Goal: Check status: Check status

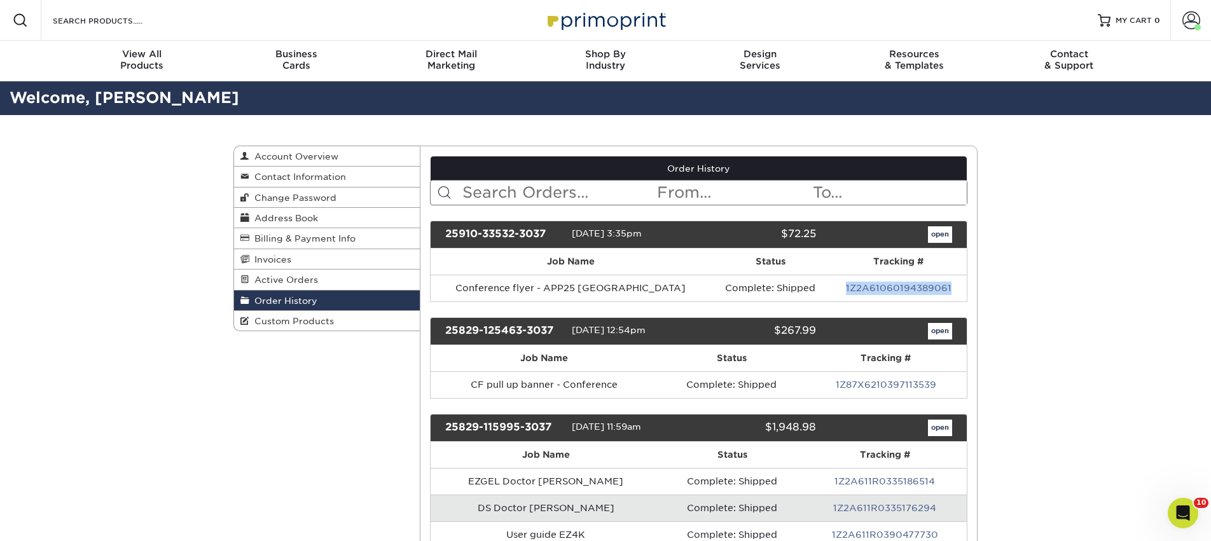
click at [484, 196] on input "text" at bounding box center [558, 193] width 195 height 24
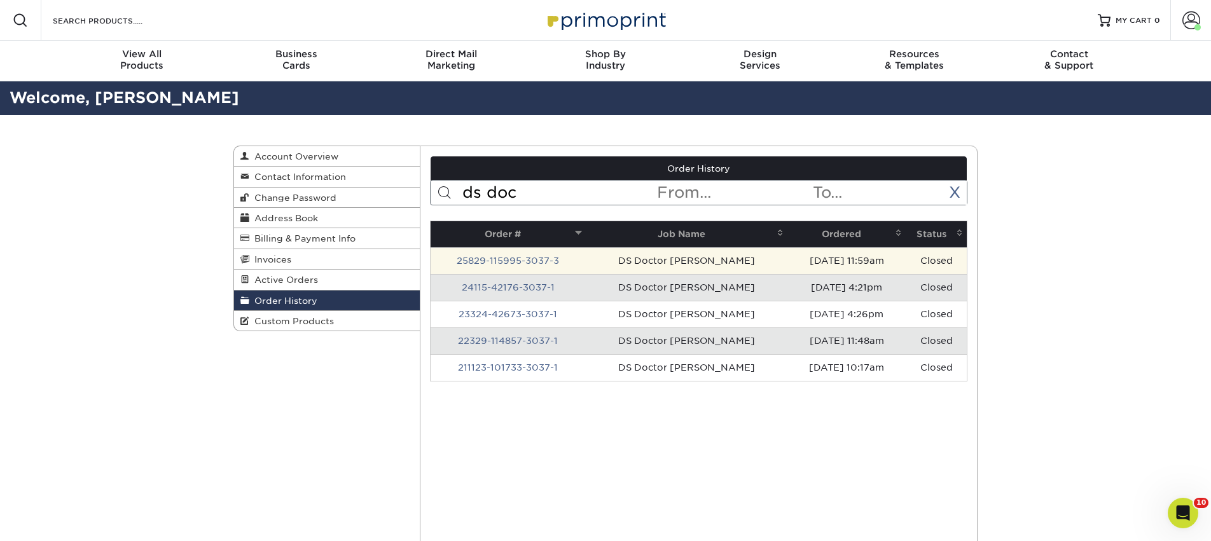
click at [518, 268] on td "25829-115995-3037-3" at bounding box center [507, 260] width 155 height 27
click at [512, 259] on link "25829-115995-3037-3" at bounding box center [508, 261] width 102 height 10
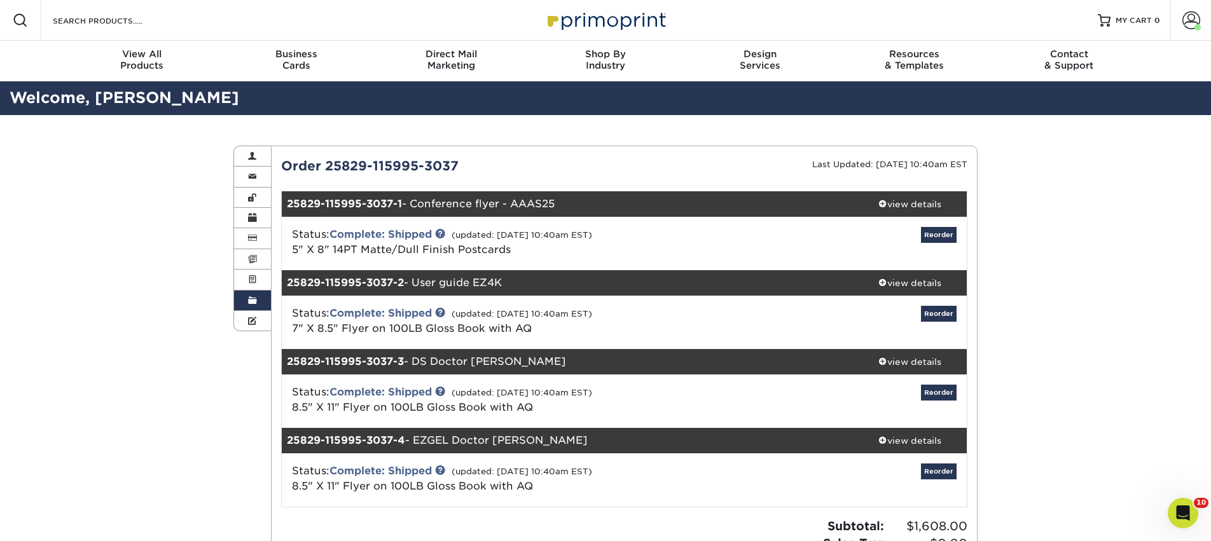
scroll to position [1, 0]
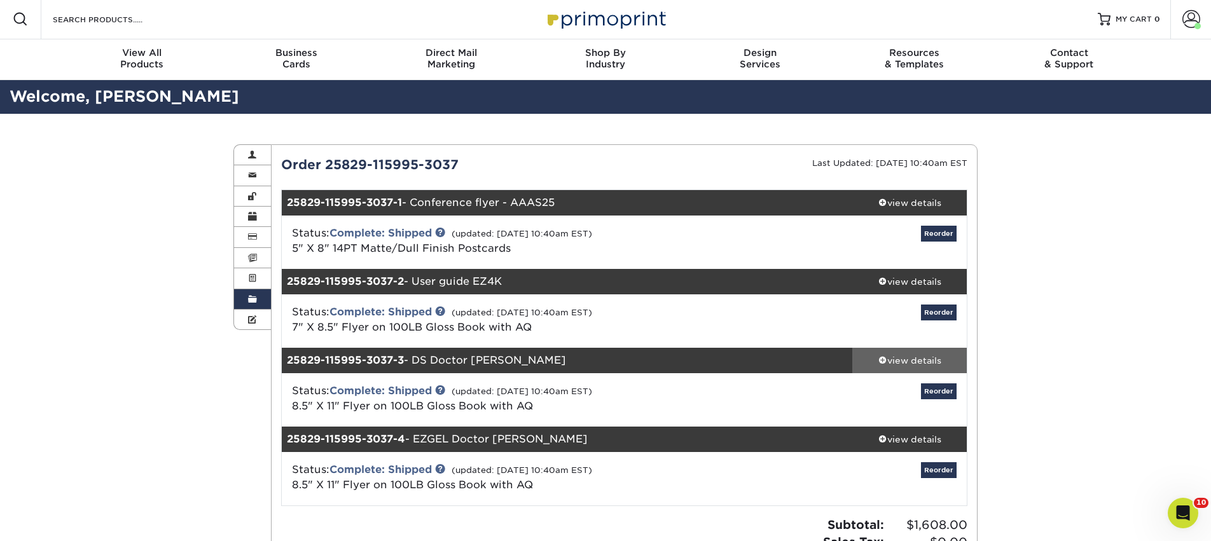
click at [926, 357] on div "view details" at bounding box center [909, 360] width 114 height 13
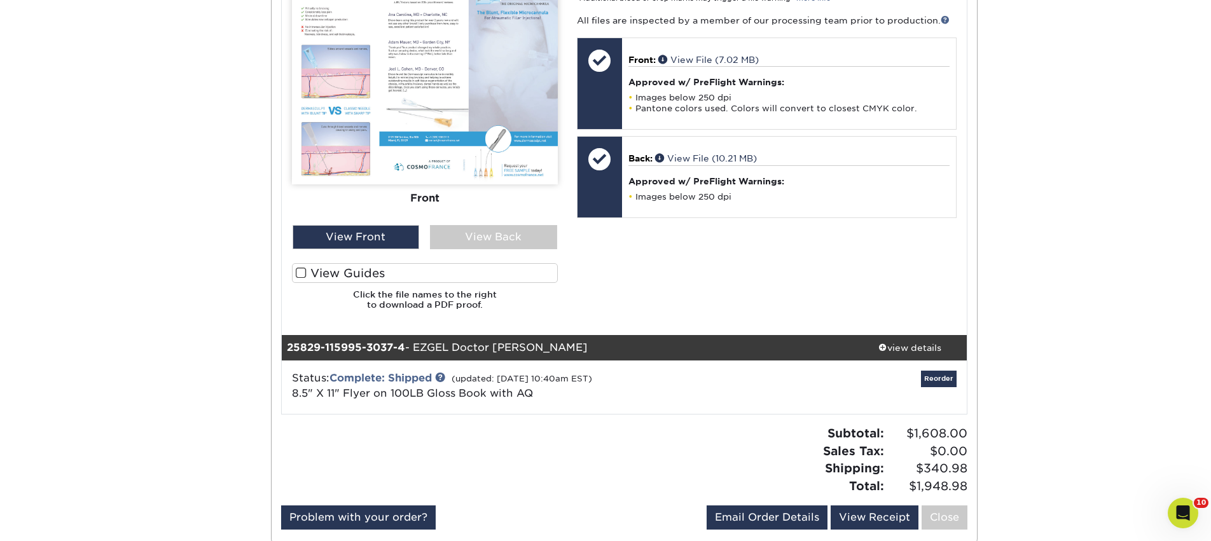
scroll to position [793, 0]
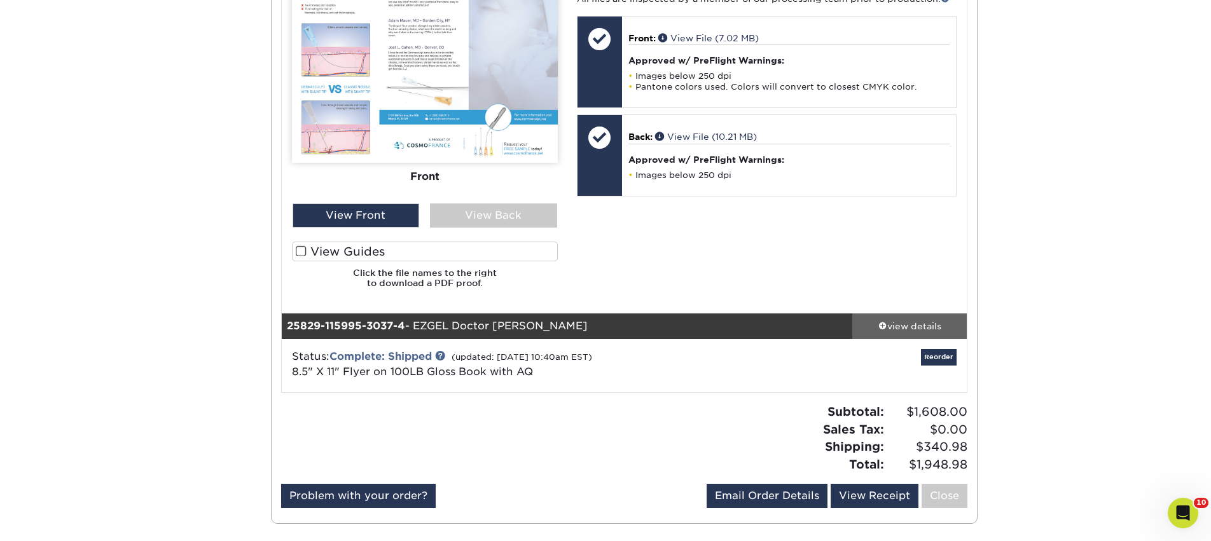
click at [934, 331] on div "view details" at bounding box center [909, 326] width 114 height 13
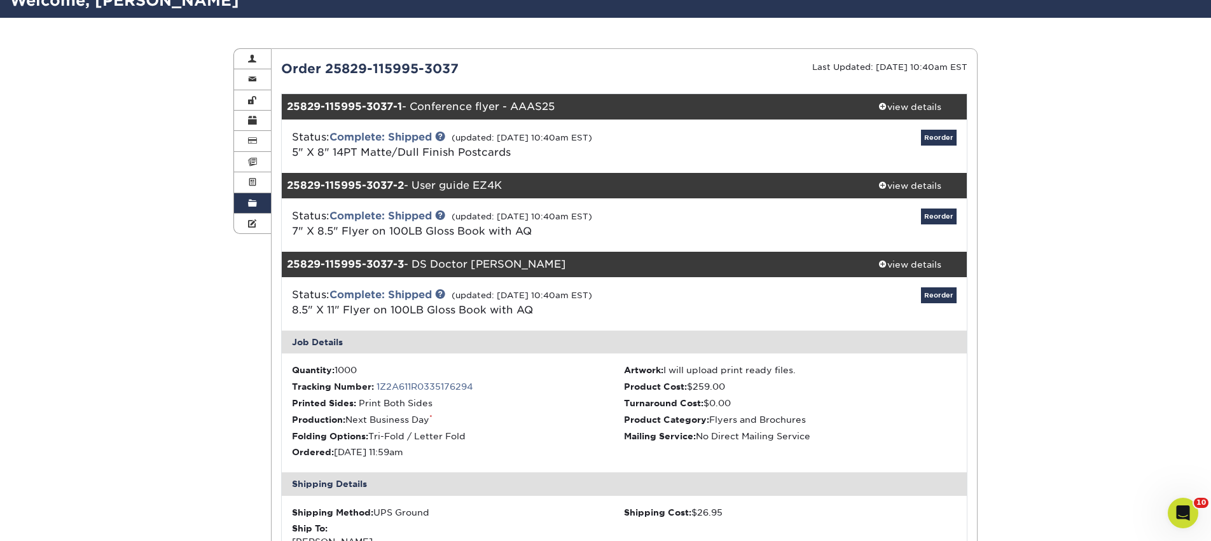
scroll to position [0, 0]
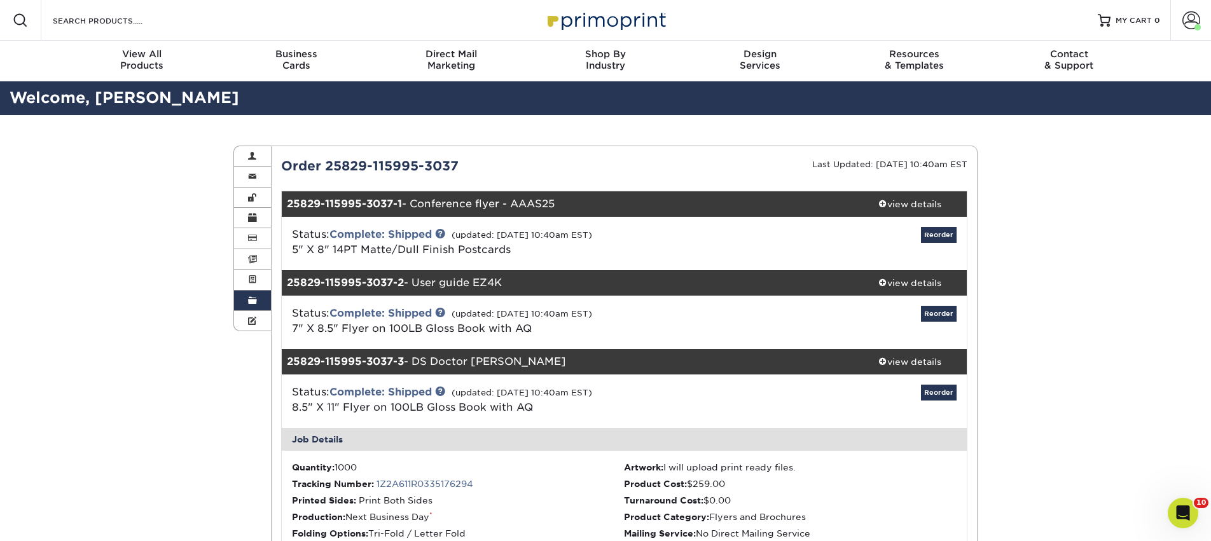
click at [252, 306] on span at bounding box center [252, 301] width 9 height 10
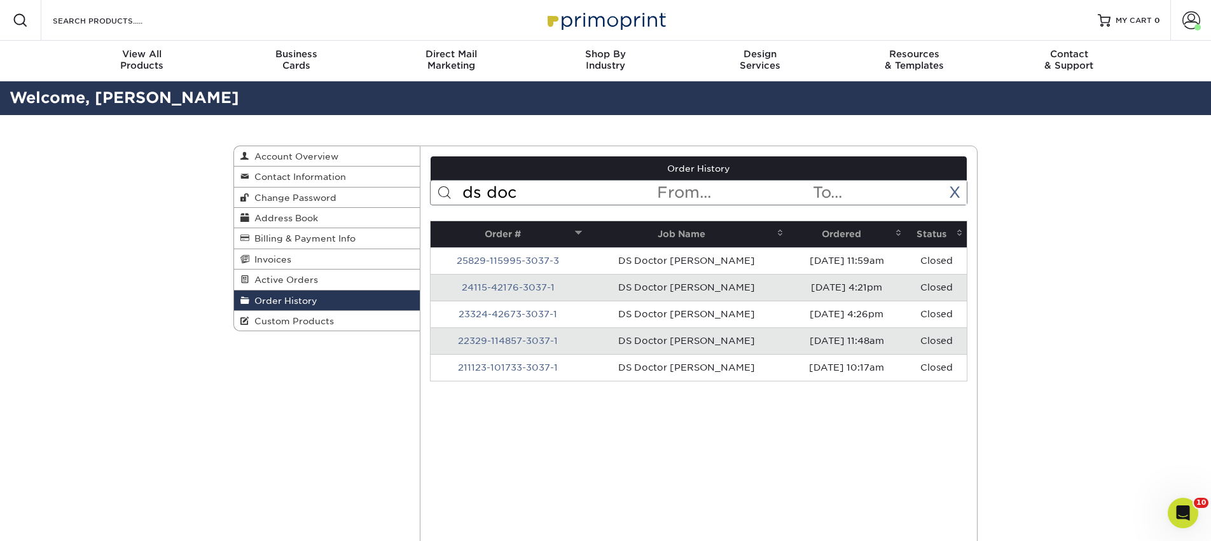
click at [492, 193] on input "ds doc" at bounding box center [558, 193] width 195 height 24
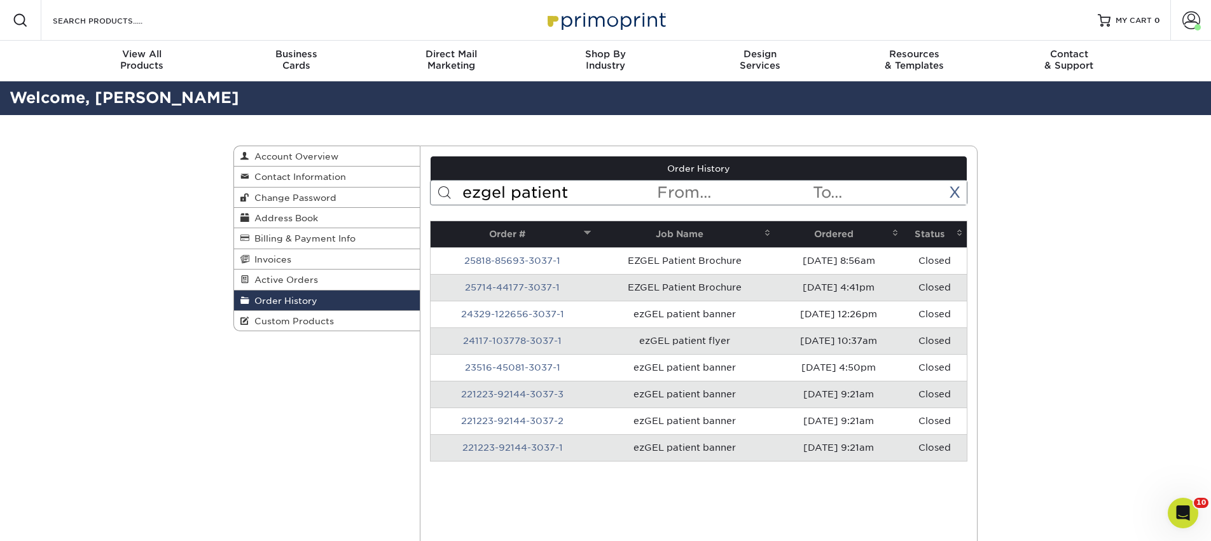
click at [826, 234] on th "Ordered" at bounding box center [838, 234] width 128 height 26
click at [539, 285] on link "25714-44177-3037-1" at bounding box center [512, 287] width 95 height 10
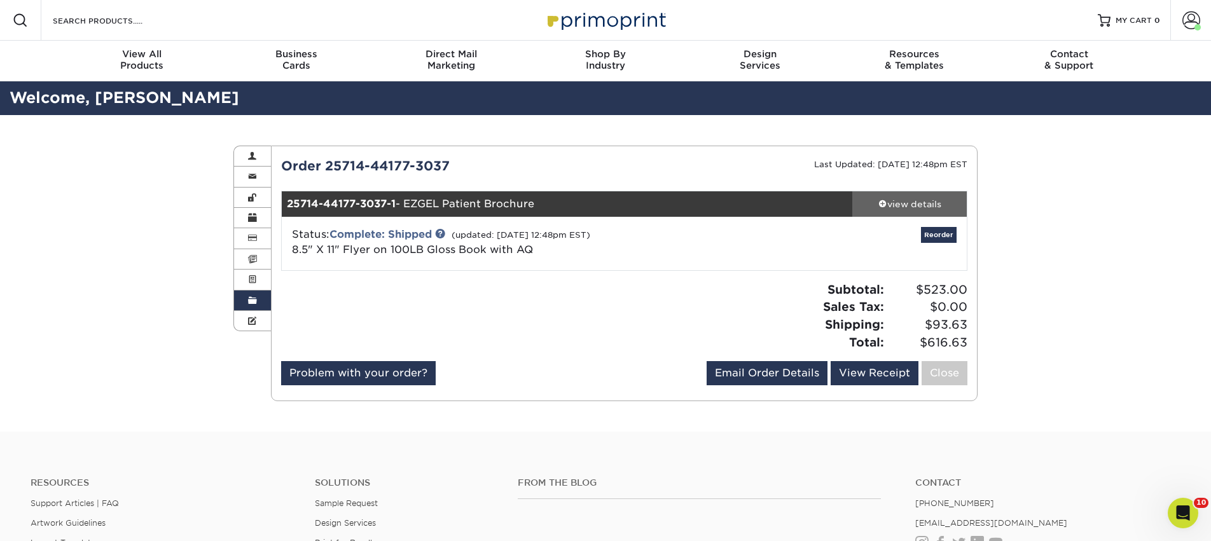
click at [913, 198] on div "view details" at bounding box center [909, 204] width 114 height 13
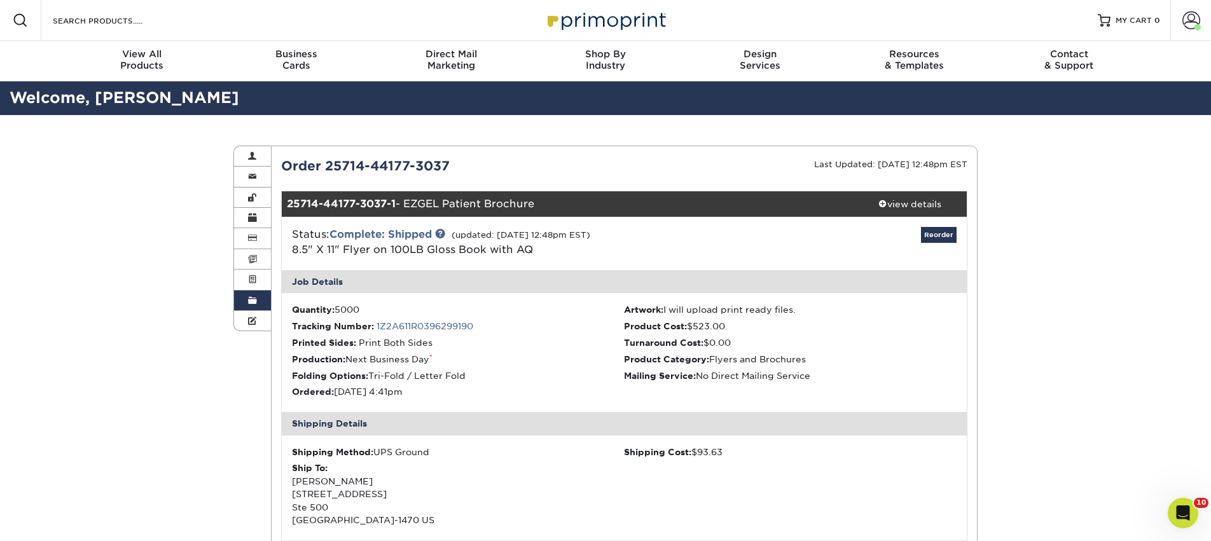
click at [257, 307] on link "Order History" at bounding box center [252, 301] width 37 height 20
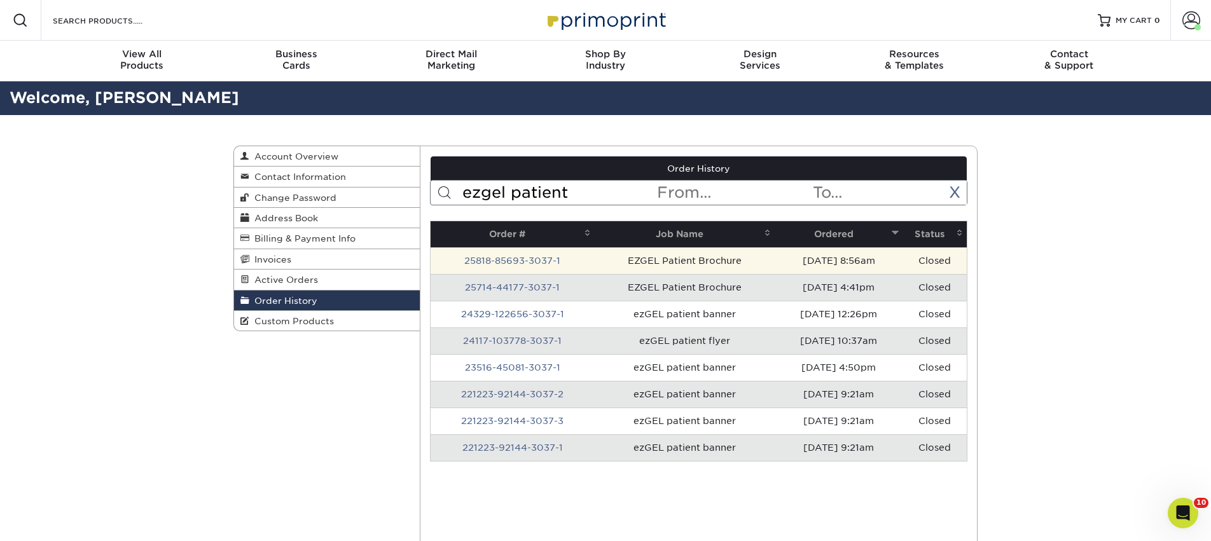
click at [542, 268] on td "25818-85693-3037-1" at bounding box center [512, 260] width 165 height 27
click at [528, 264] on link "25818-85693-3037-1" at bounding box center [512, 261] width 96 height 10
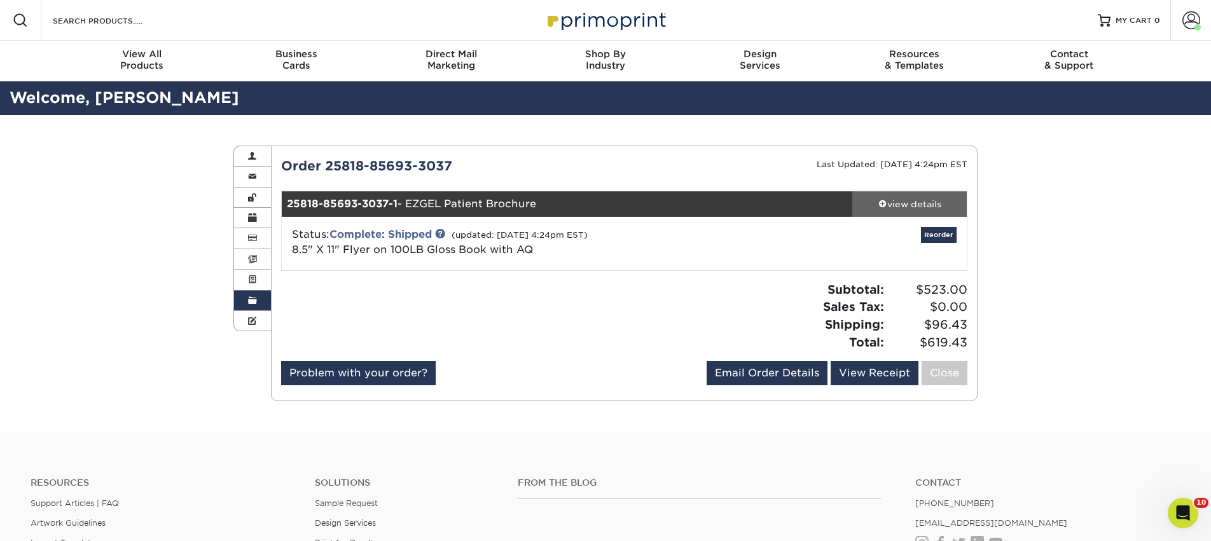
click at [924, 209] on div "view details" at bounding box center [909, 204] width 114 height 13
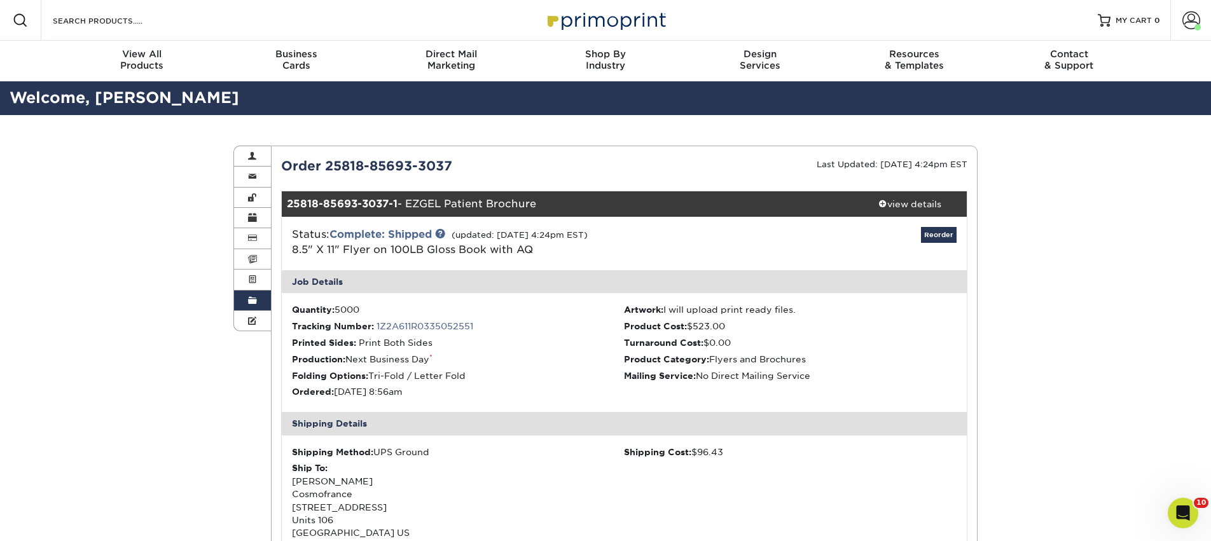
click at [254, 308] on link "Order History" at bounding box center [252, 301] width 37 height 20
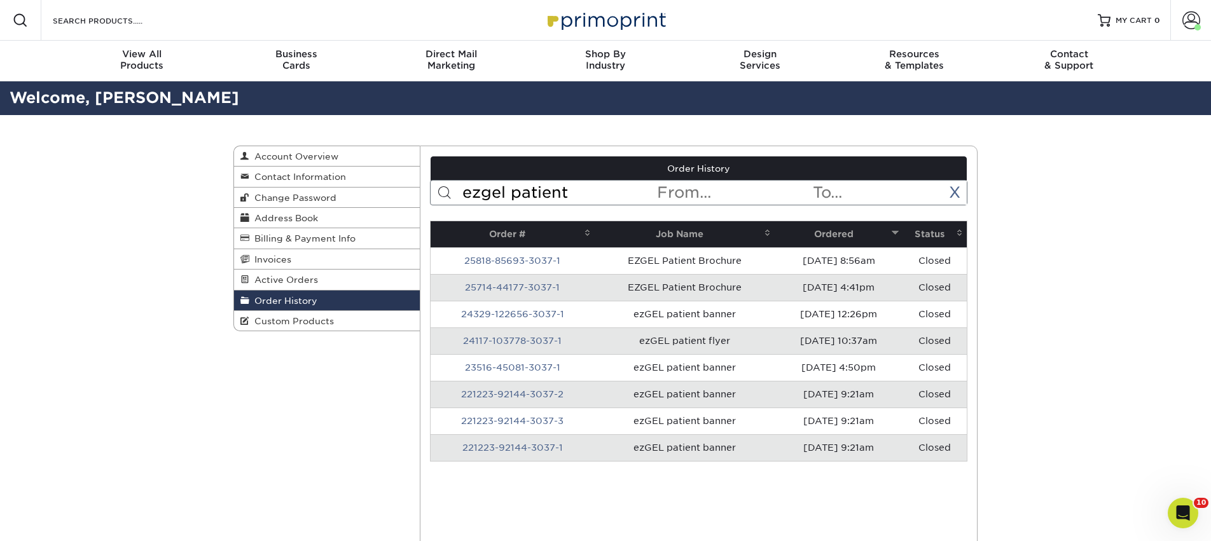
click at [526, 195] on input "ezgel patient" at bounding box center [558, 193] width 195 height 24
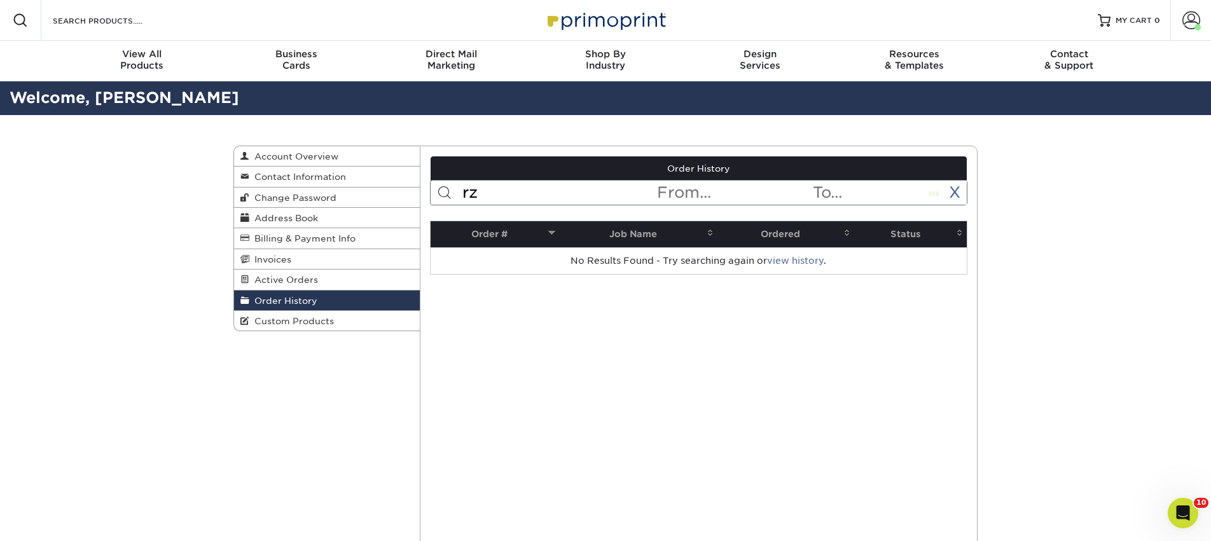
type input "r"
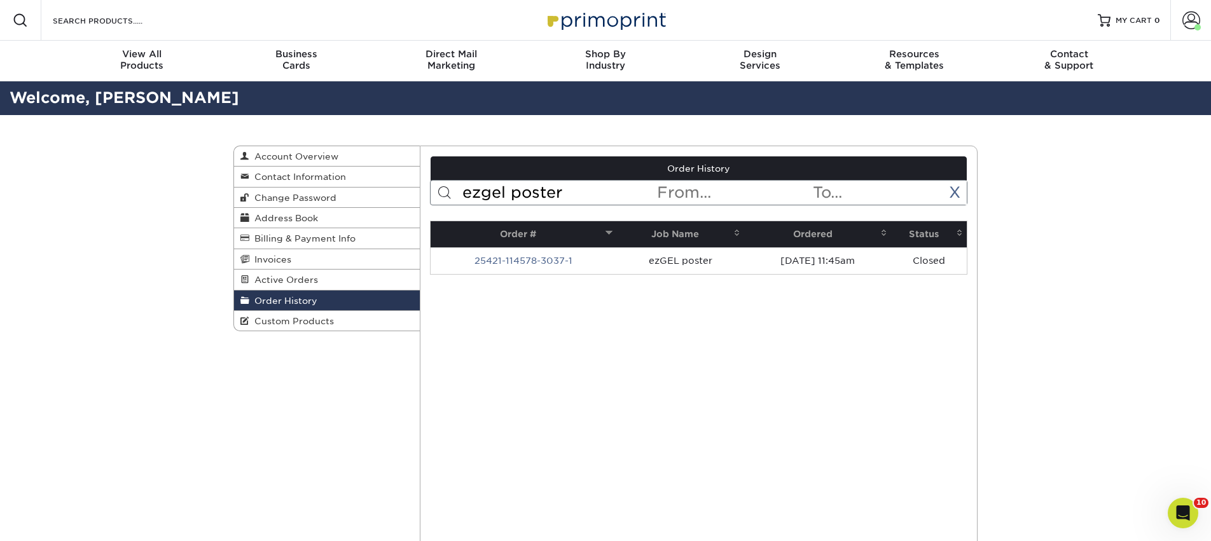
type input "ezgel poster"
click at [786, 221] on th "Ordered" at bounding box center [817, 234] width 146 height 26
click at [511, 235] on th "Order #" at bounding box center [523, 234] width 186 height 26
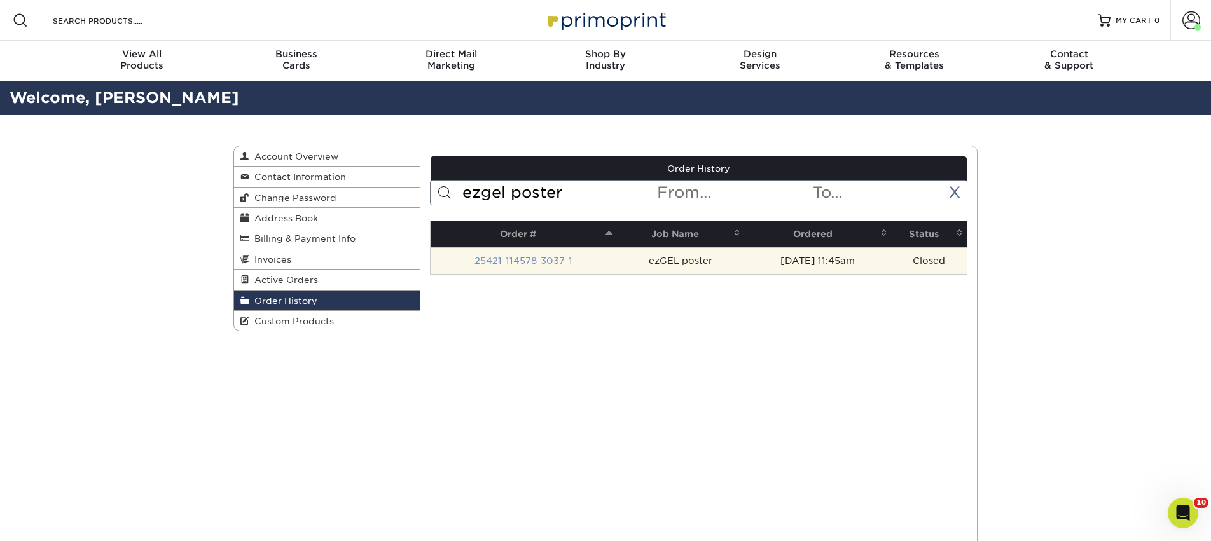
click at [519, 257] on link "25421-114578-3037-1" at bounding box center [523, 261] width 98 height 10
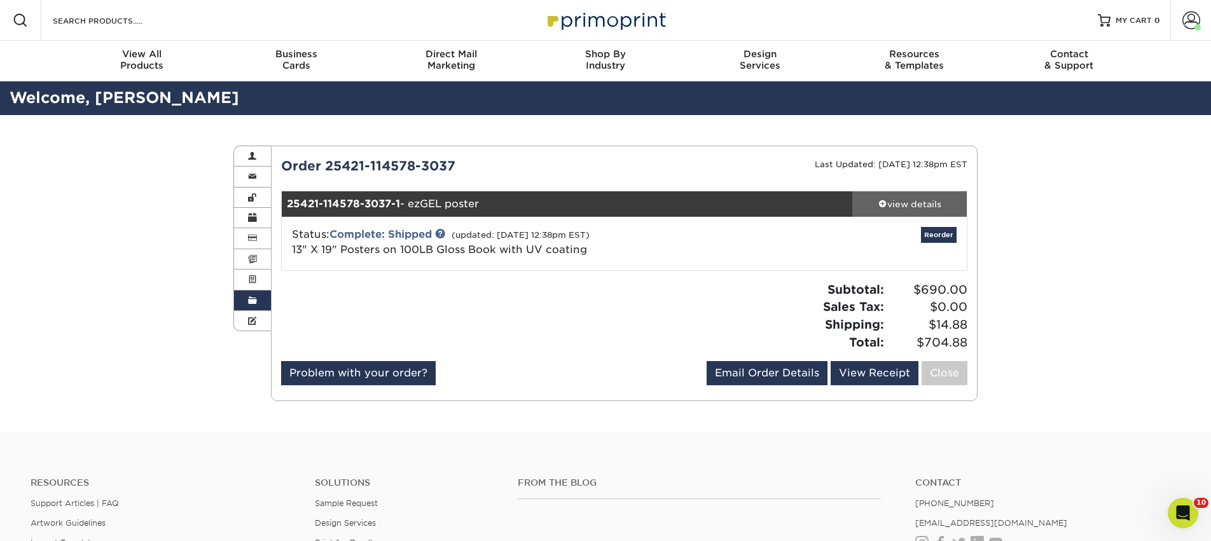
click at [910, 202] on div "view details" at bounding box center [909, 204] width 114 height 13
